Goal: Task Accomplishment & Management: Manage account settings

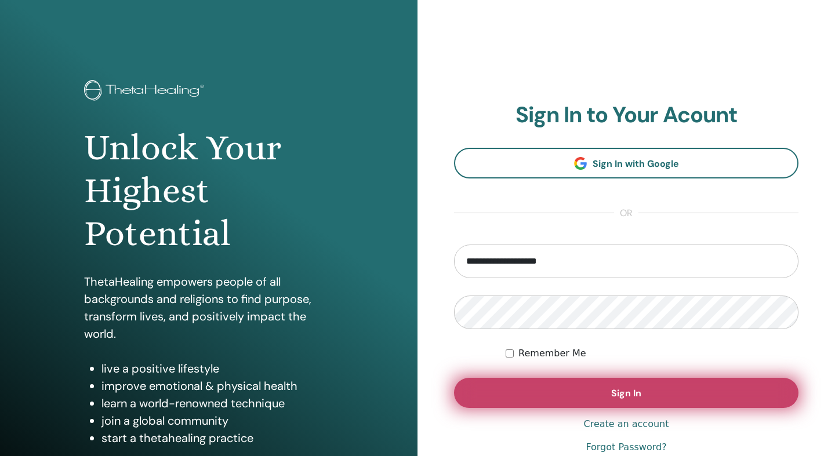
type input "**********"
click at [548, 387] on button "Sign In" at bounding box center [626, 393] width 345 height 30
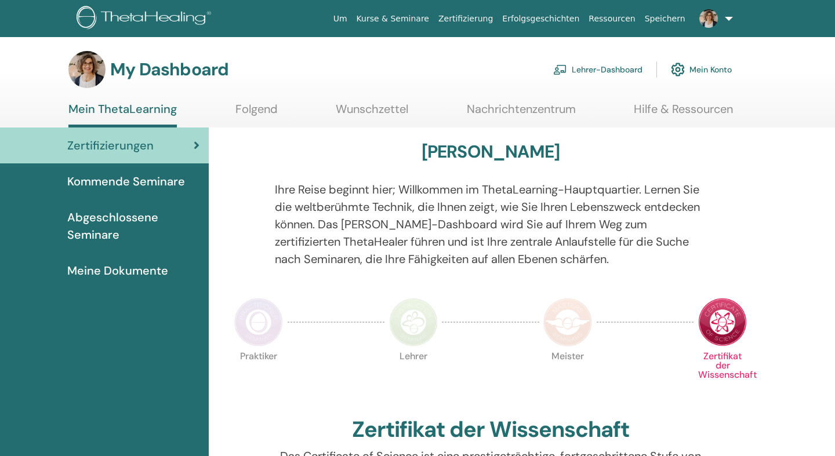
click at [592, 70] on link "Lehrer-Dashboard" at bounding box center [597, 70] width 89 height 26
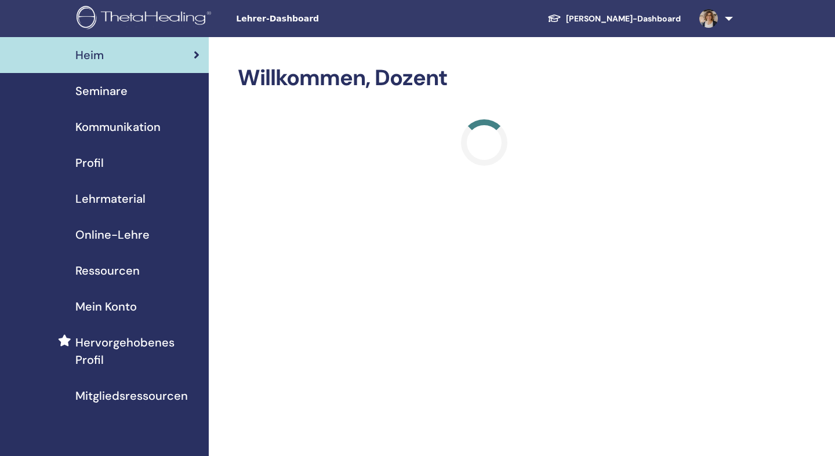
click at [110, 93] on span "Seminare" at bounding box center [101, 90] width 52 height 17
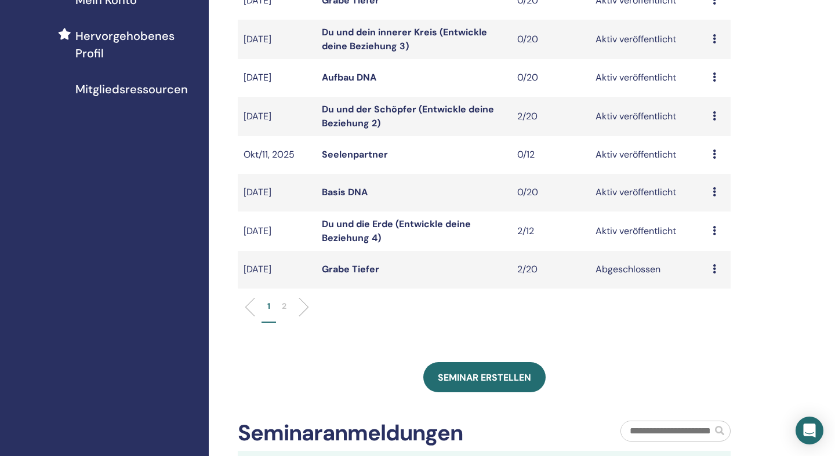
scroll to position [283, 0]
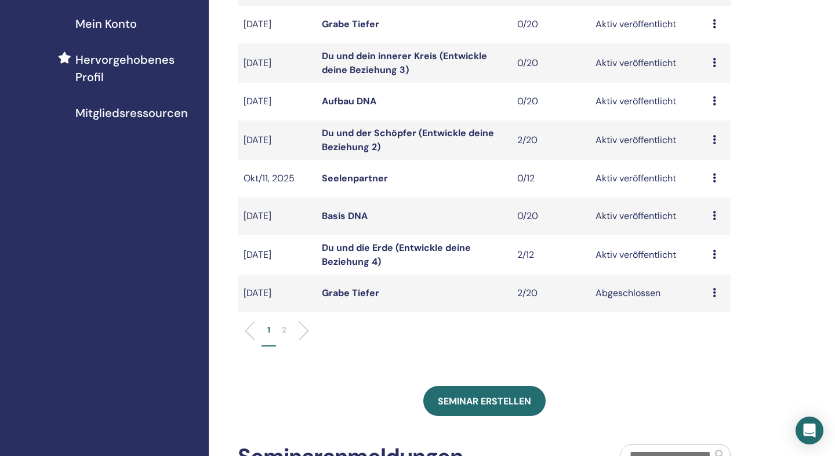
click at [716, 255] on icon at bounding box center [714, 254] width 3 height 9
click at [707, 299] on link "Teilnehmer" at bounding box center [714, 299] width 47 height 12
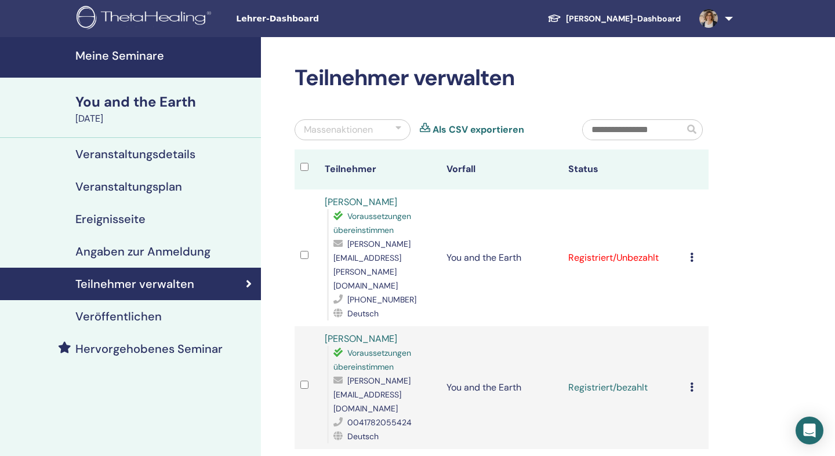
click at [694, 253] on icon at bounding box center [691, 257] width 3 height 9
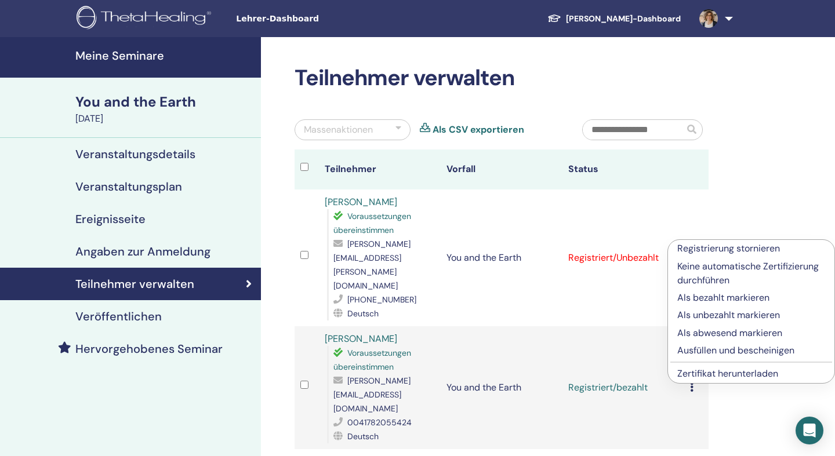
click at [695, 301] on p "Als bezahlt markieren" at bounding box center [751, 298] width 148 height 14
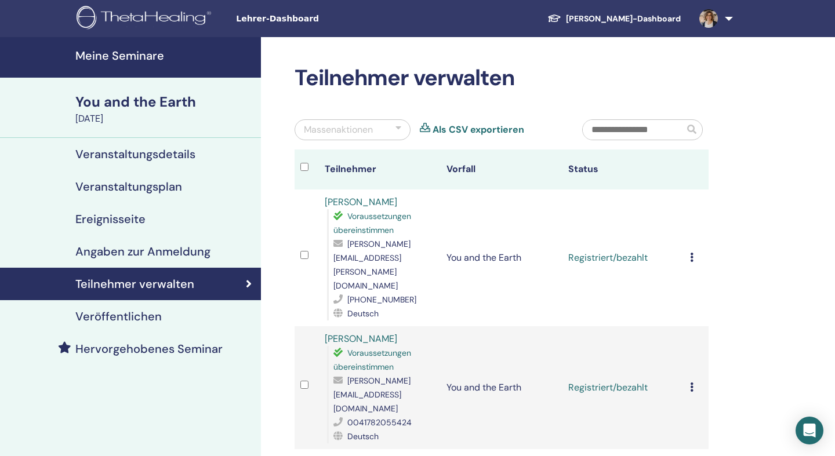
click at [694, 253] on icon at bounding box center [691, 257] width 3 height 9
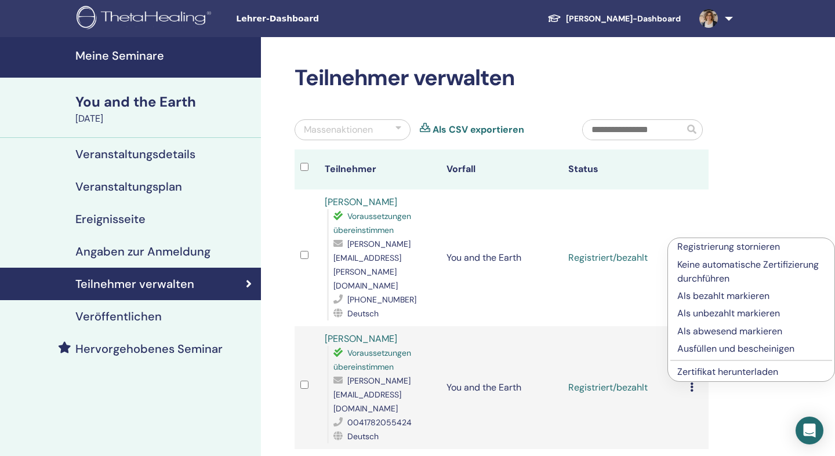
click at [697, 351] on p "Ausfüllen und bescheinigen" at bounding box center [751, 349] width 148 height 14
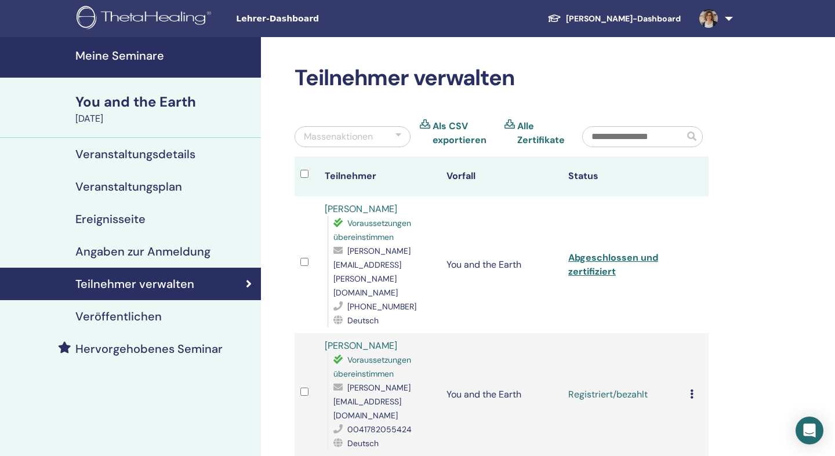
click at [694, 390] on icon at bounding box center [691, 394] width 3 height 9
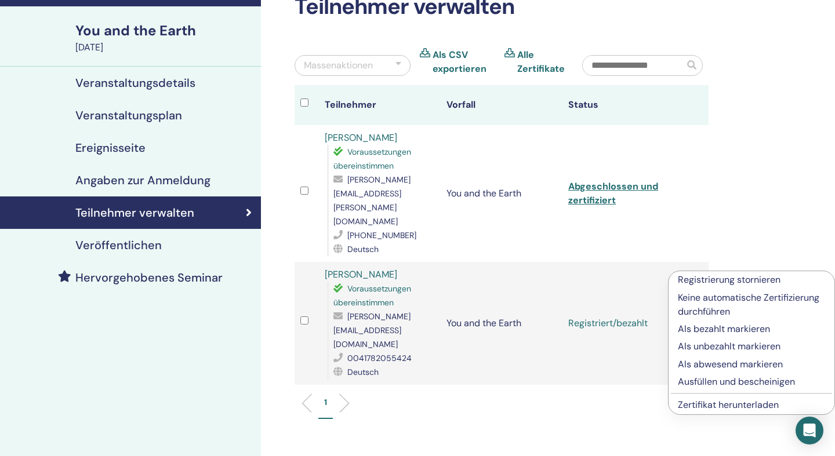
scroll to position [73, 0]
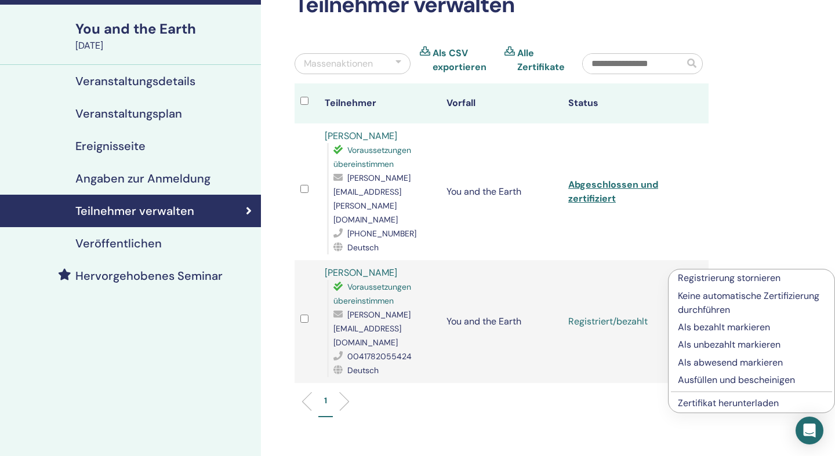
click at [702, 381] on p "Ausfüllen und bescheinigen" at bounding box center [751, 381] width 147 height 14
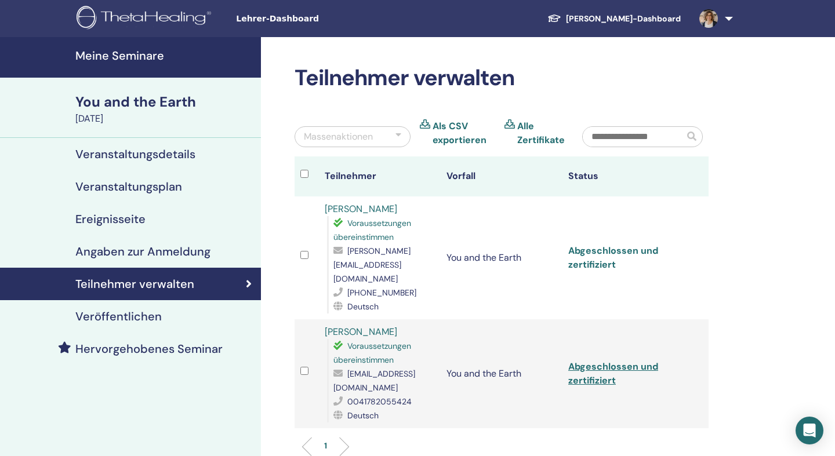
click at [641, 245] on link "Abgeschlossen und zertifiziert" at bounding box center [613, 258] width 90 height 26
click at [610, 361] on link "Abgeschlossen und zertifiziert" at bounding box center [613, 374] width 90 height 26
click at [731, 20] on link at bounding box center [714, 18] width 48 height 37
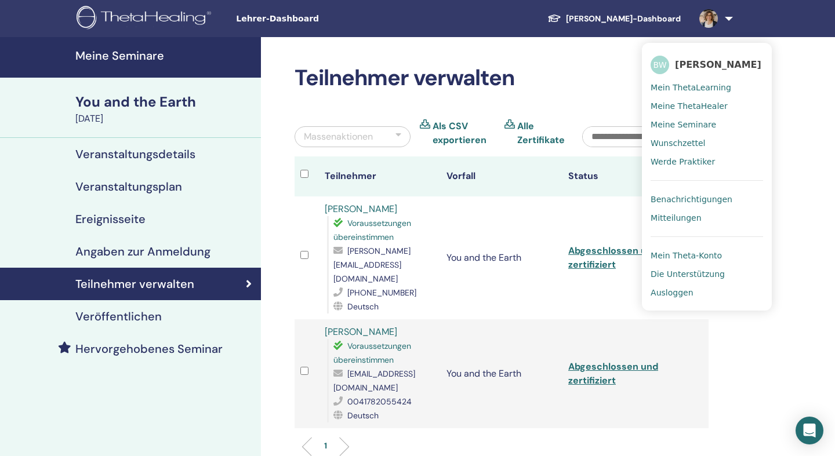
click at [671, 292] on span "Ausloggen" at bounding box center [672, 293] width 42 height 10
